Goal: Task Accomplishment & Management: Use online tool/utility

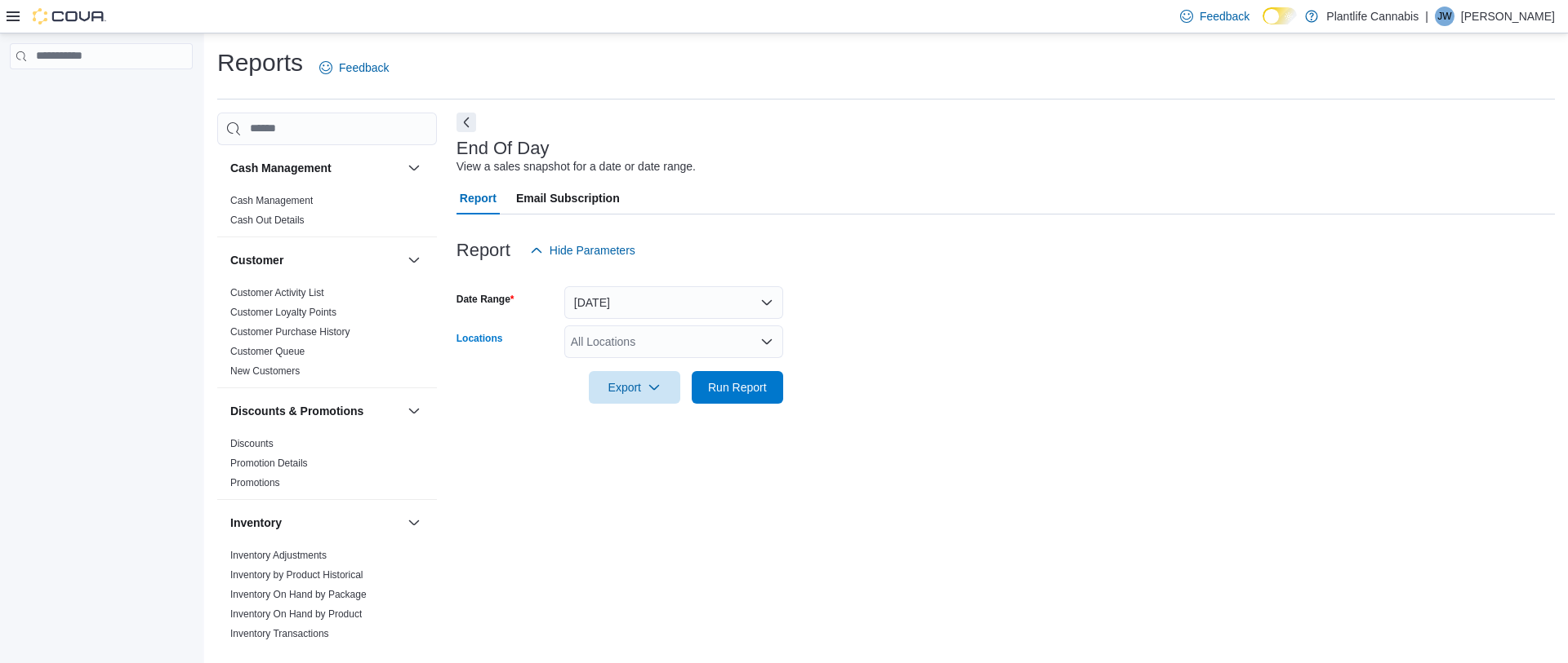
click at [621, 329] on div "All Locations" at bounding box center [674, 341] width 219 height 32
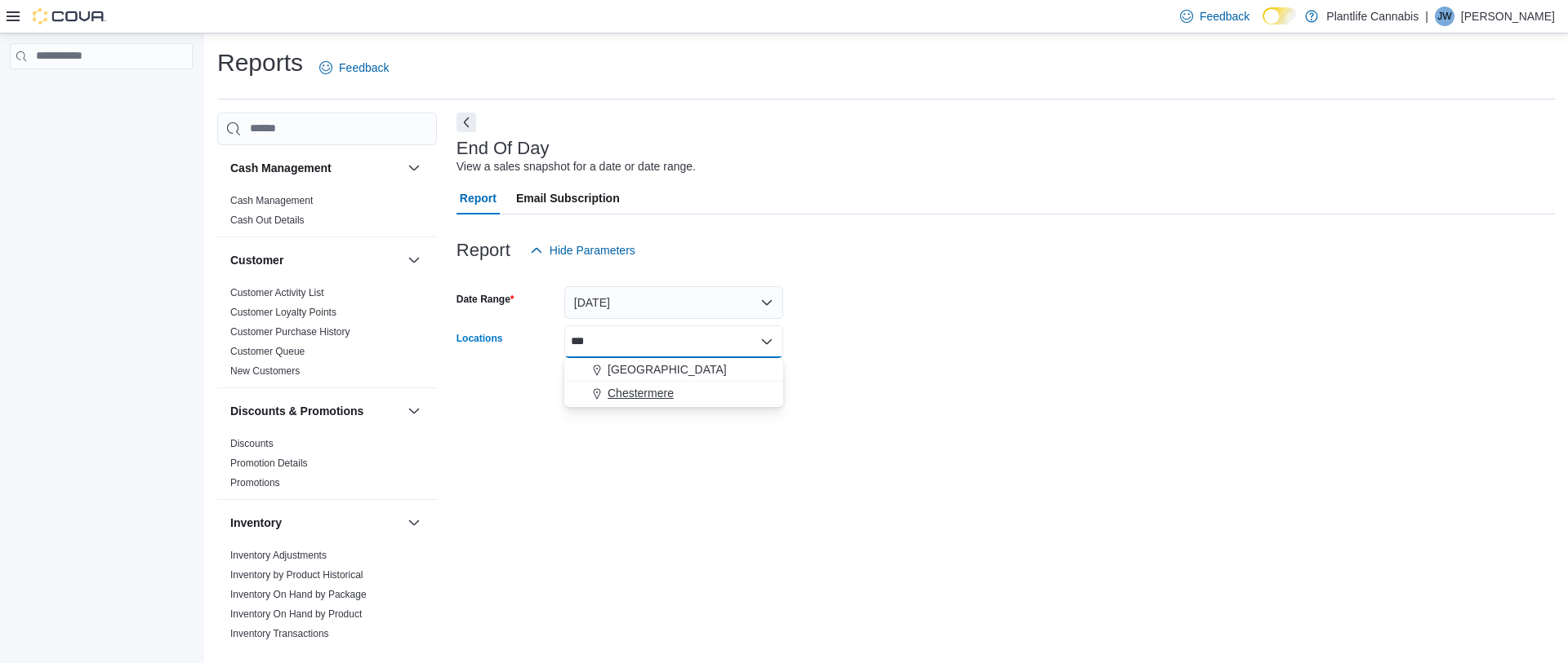
type input "***"
drag, startPoint x: 682, startPoint y: 394, endPoint x: 833, endPoint y: 398, distance: 151.1
click at [681, 394] on div "Chestermere" at bounding box center [674, 393] width 199 height 17
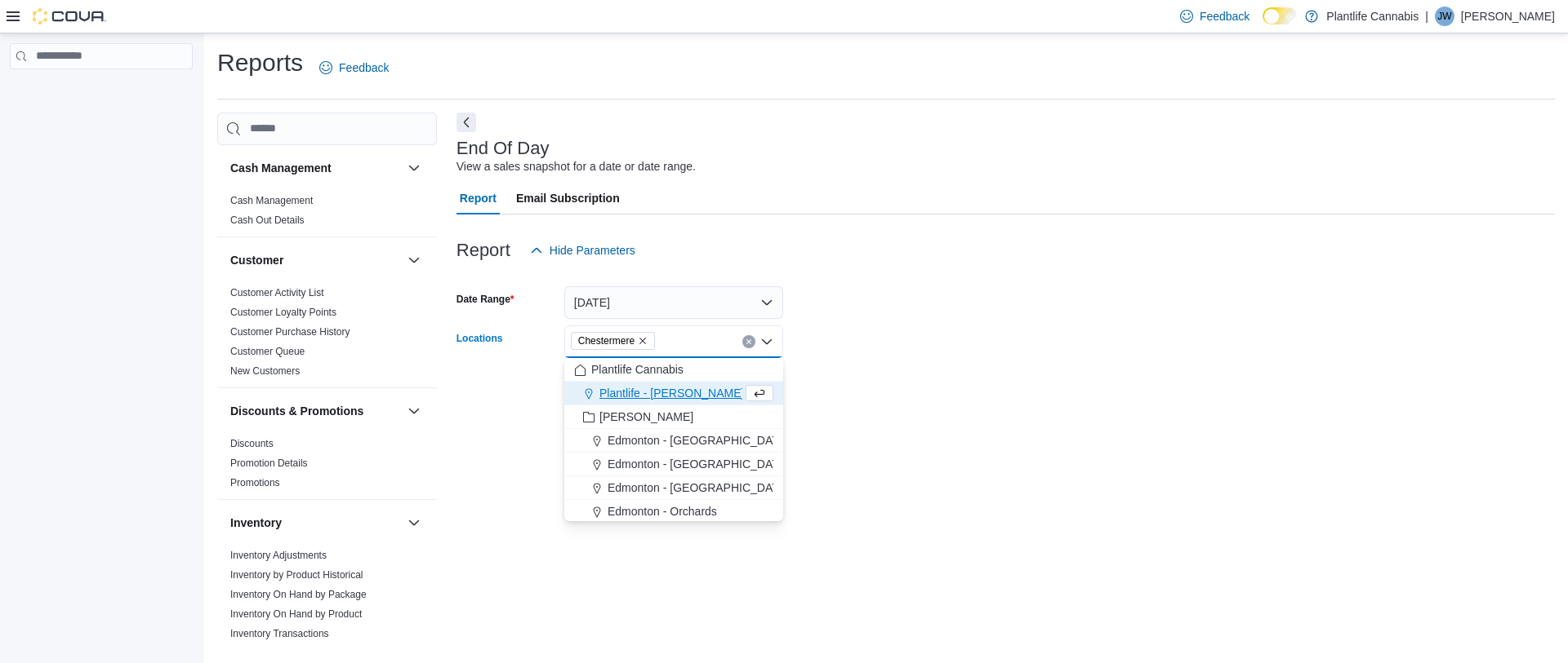
click at [845, 402] on div "Report Hide Parameters Date Range [DATE] Locations [GEOGRAPHIC_DATA] Combo box.…" at bounding box center [1006, 318] width 1099 height 209
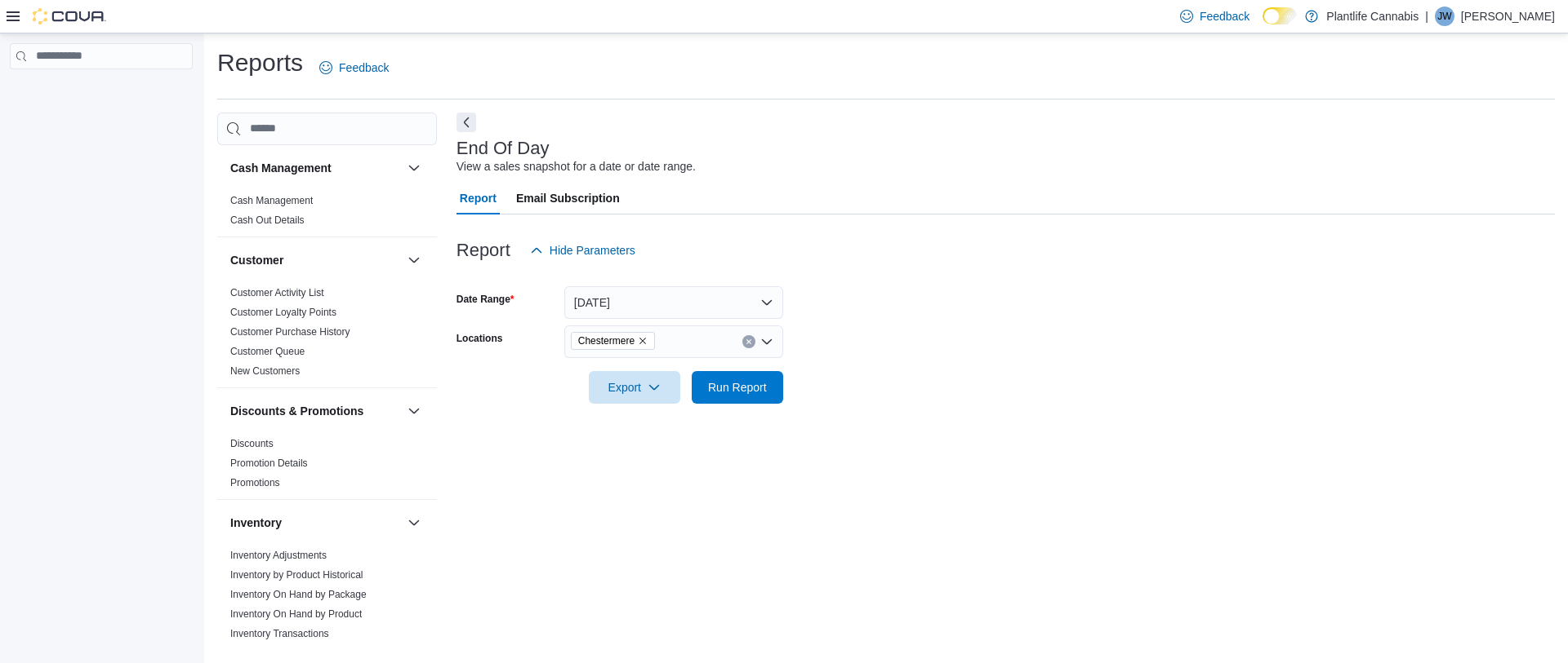
click at [713, 365] on div at bounding box center [1006, 364] width 1099 height 13
click at [724, 379] on span "Run Report" at bounding box center [737, 387] width 58 height 17
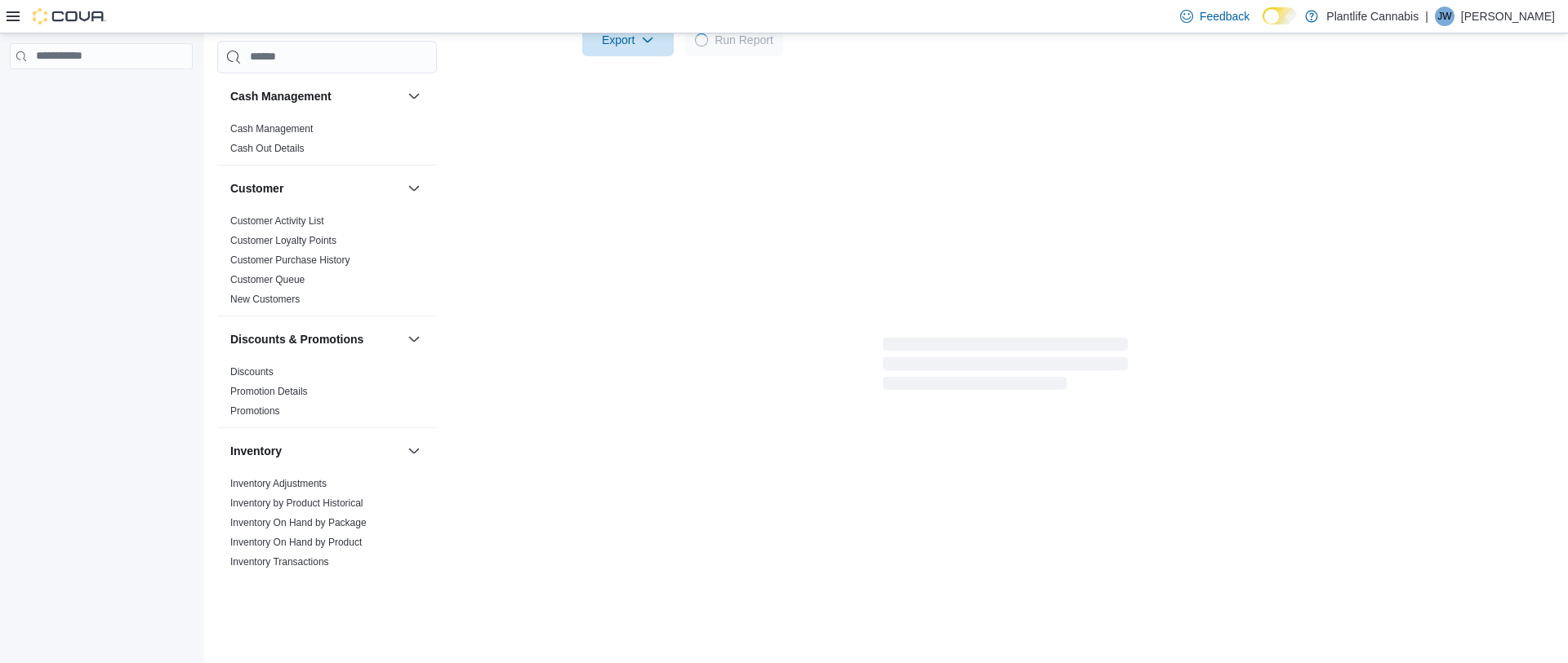
scroll to position [195, 0]
